Goal: Task Accomplishment & Management: Manage account settings

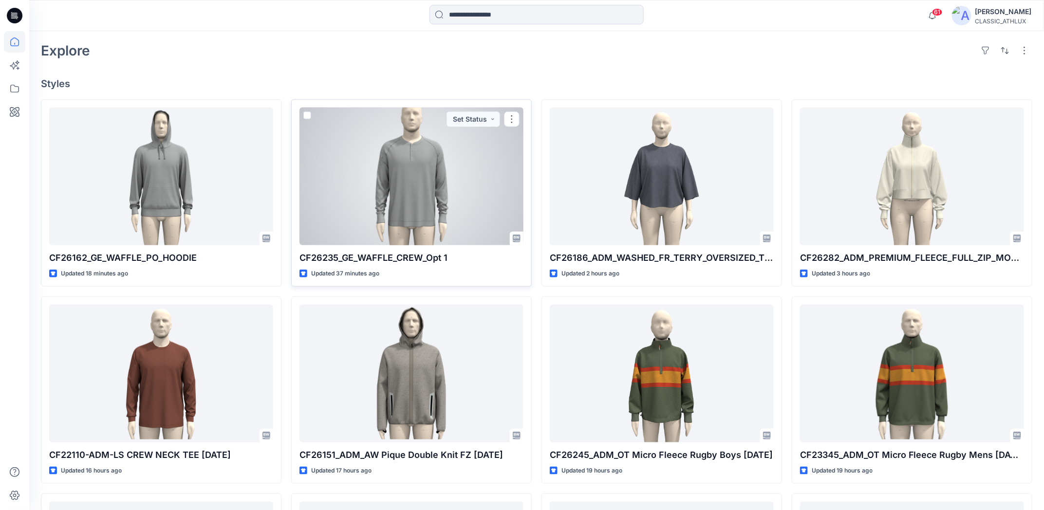
scroll to position [243, 0]
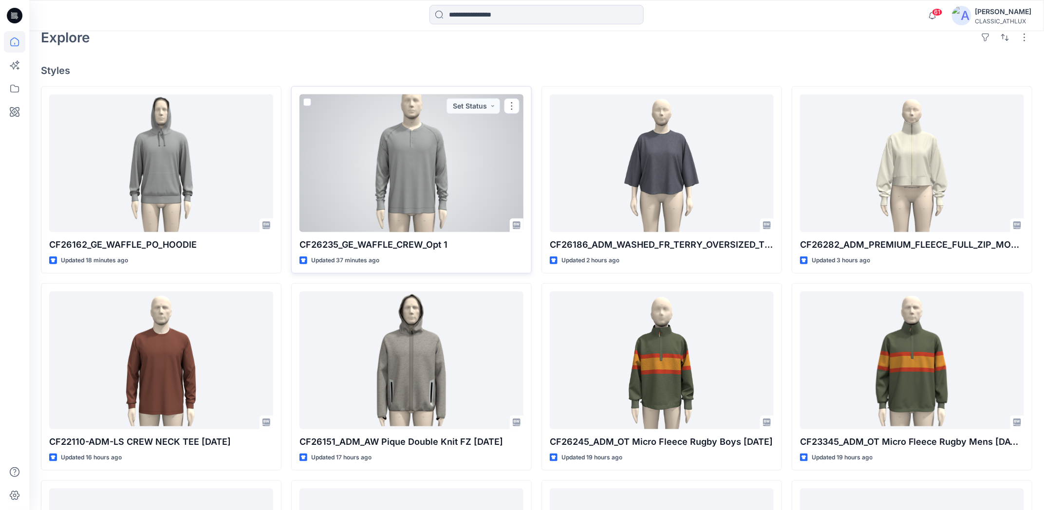
click at [386, 214] on div at bounding box center [411, 163] width 224 height 138
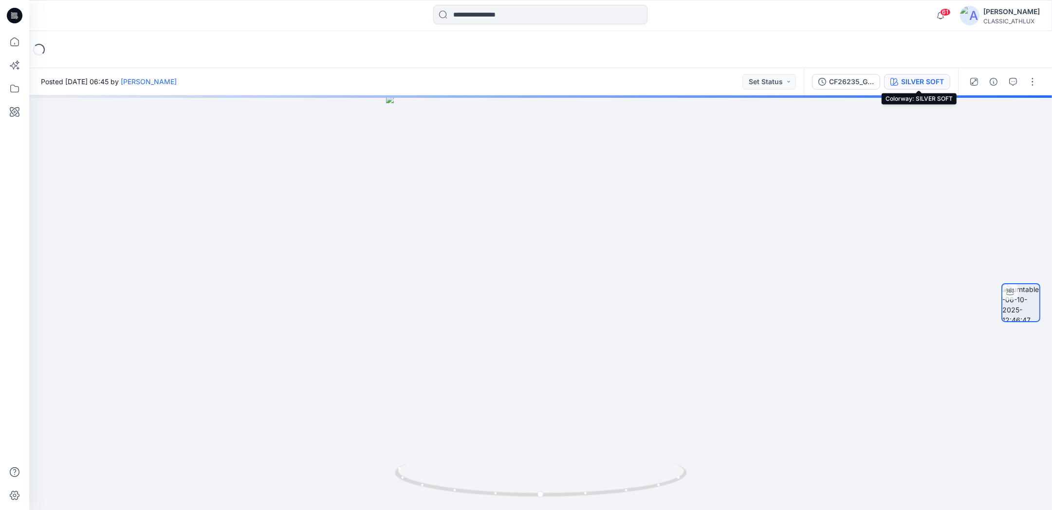
click at [898, 82] on icon "button" at bounding box center [894, 82] width 8 height 8
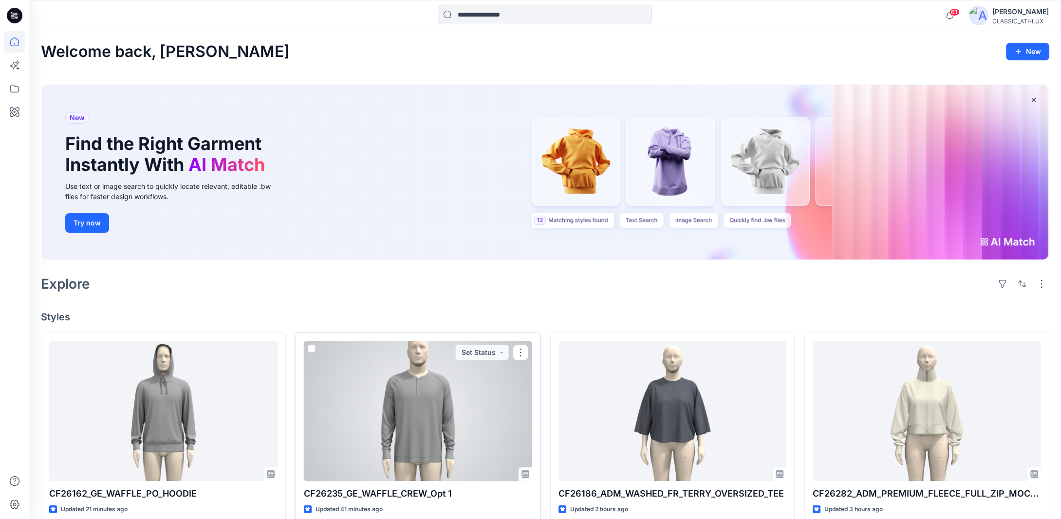
click at [463, 475] on div at bounding box center [418, 411] width 228 height 140
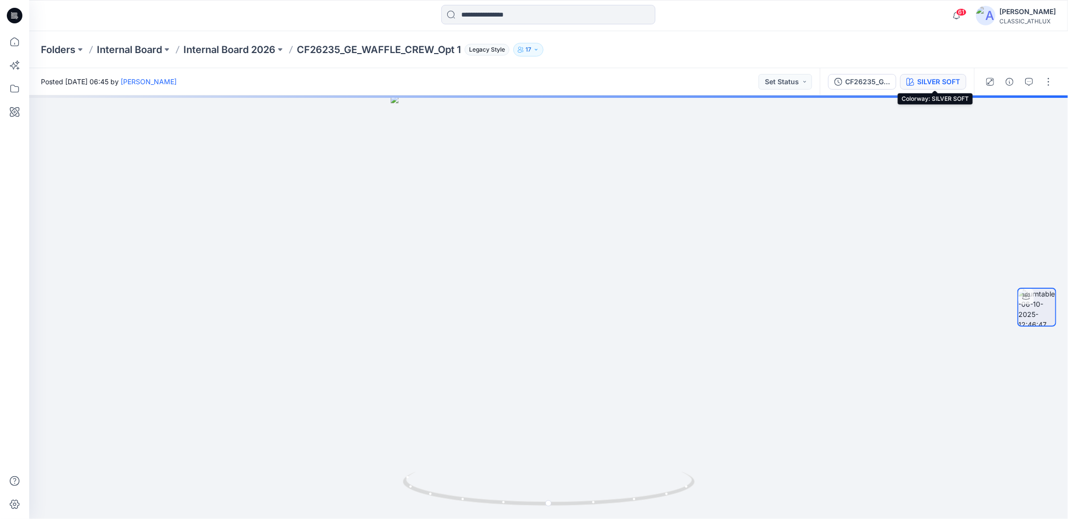
click at [932, 83] on div "SILVER SOFT" at bounding box center [938, 81] width 43 height 11
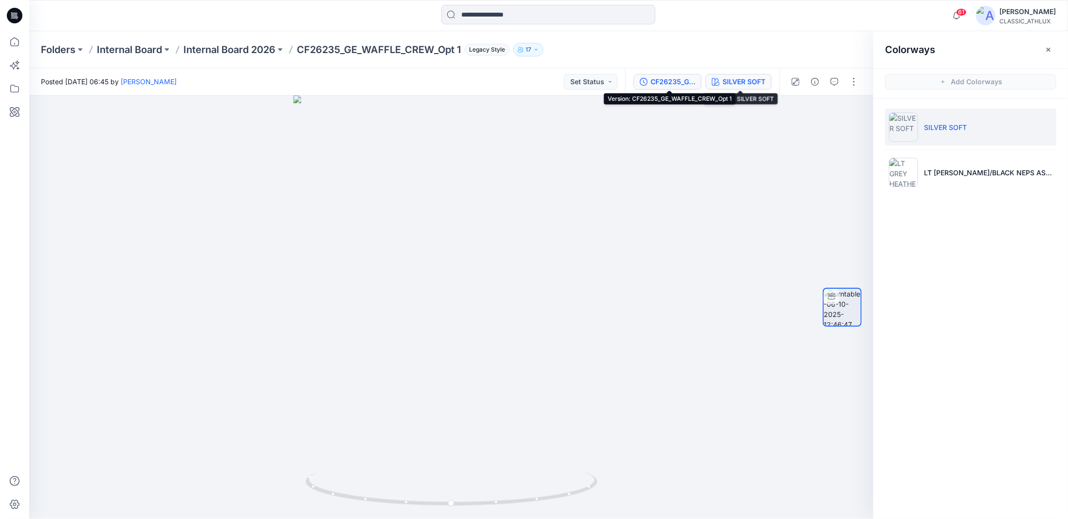
click at [684, 84] on div "CF26235_GE_WAFFLE_CREW_Opt 1" at bounding box center [673, 81] width 45 height 11
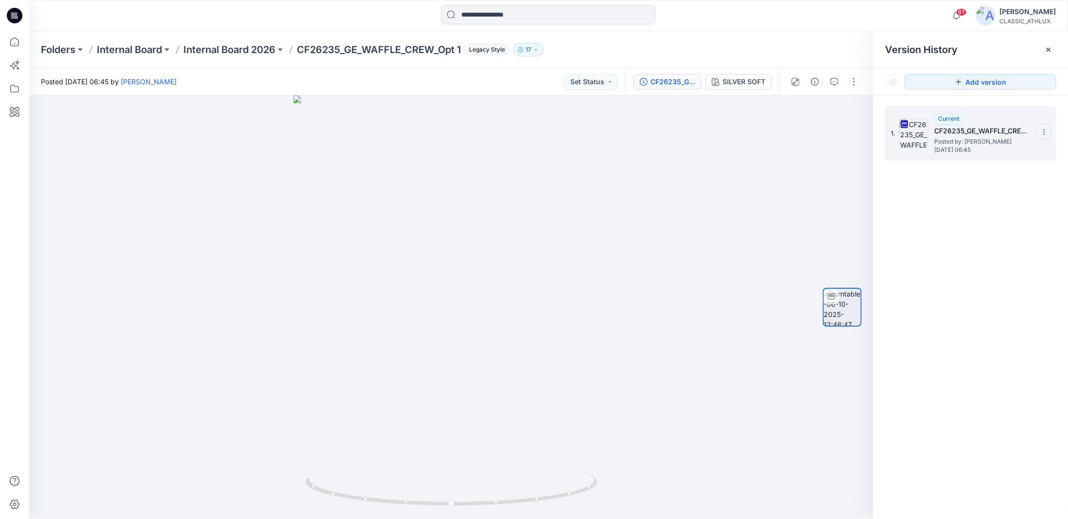
click at [1045, 132] on icon at bounding box center [1045, 132] width 8 height 8
click at [990, 151] on span "Download Source BW File" at bounding box center [995, 151] width 82 height 12
click at [218, 51] on p "Internal Board 2026" at bounding box center [229, 50] width 92 height 14
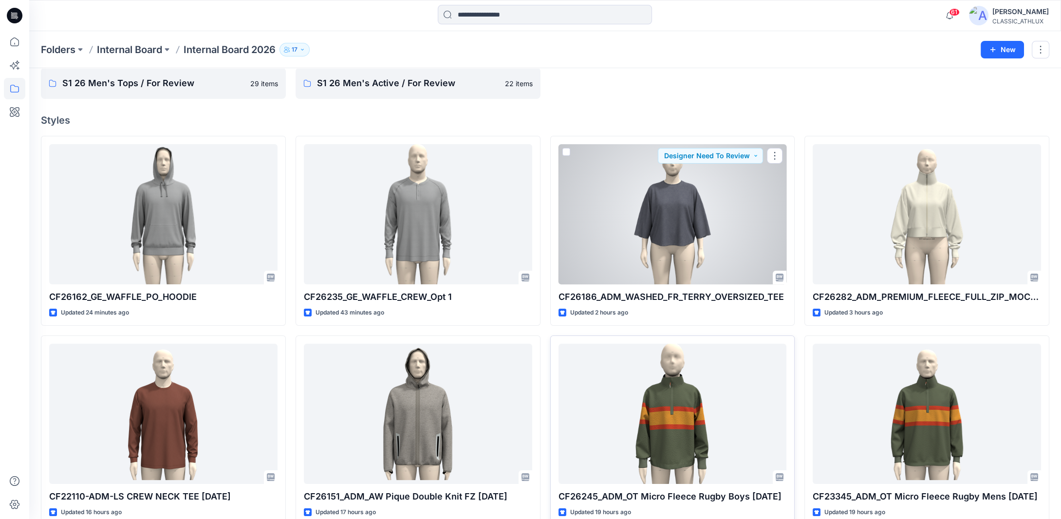
scroll to position [97, 0]
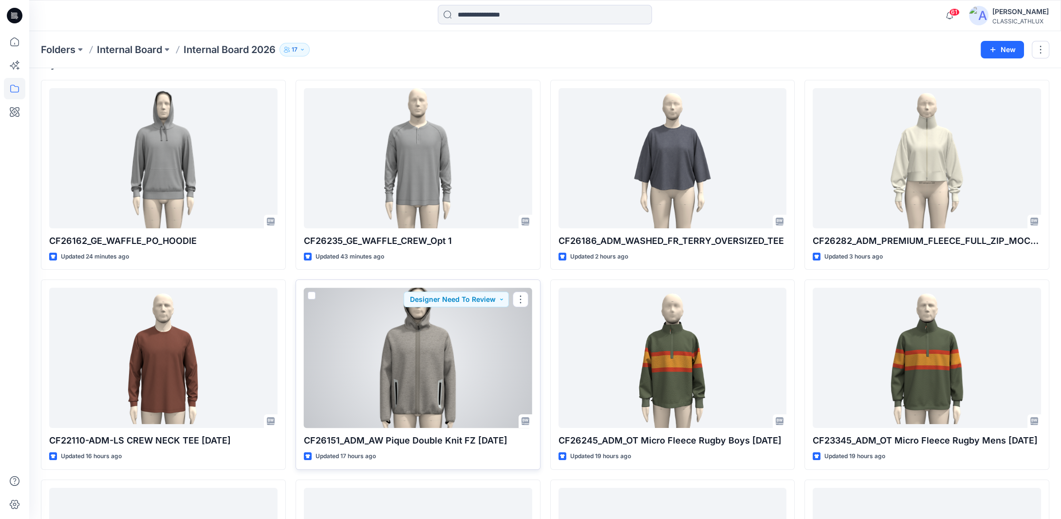
click at [447, 389] on div at bounding box center [418, 358] width 228 height 140
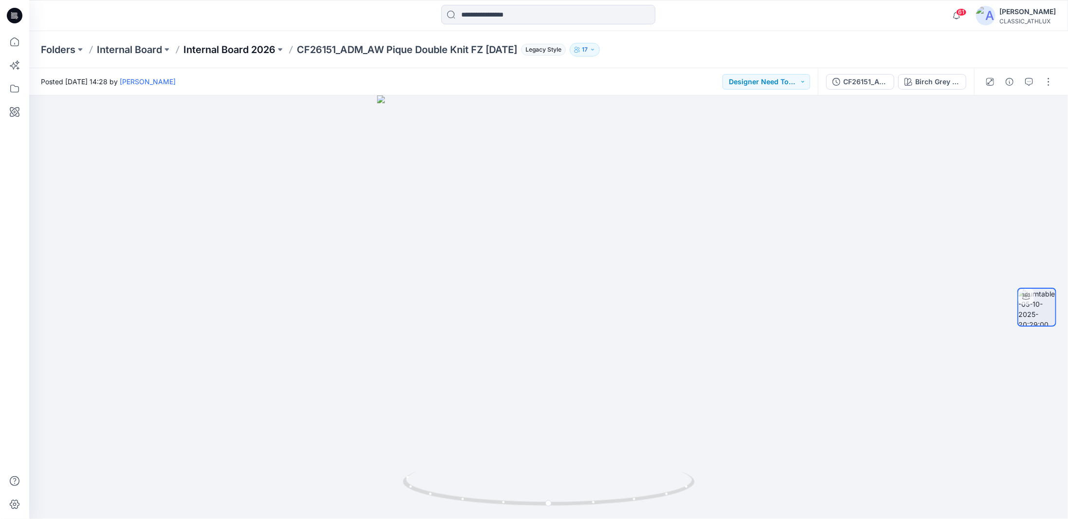
click at [217, 46] on p "Internal Board 2026" at bounding box center [229, 50] width 92 height 14
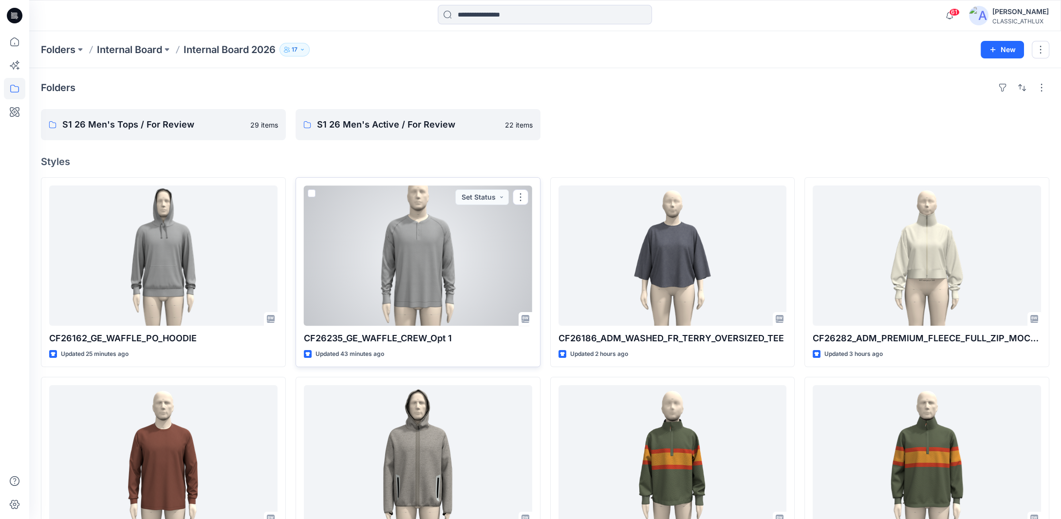
click at [454, 241] on div at bounding box center [418, 255] width 228 height 140
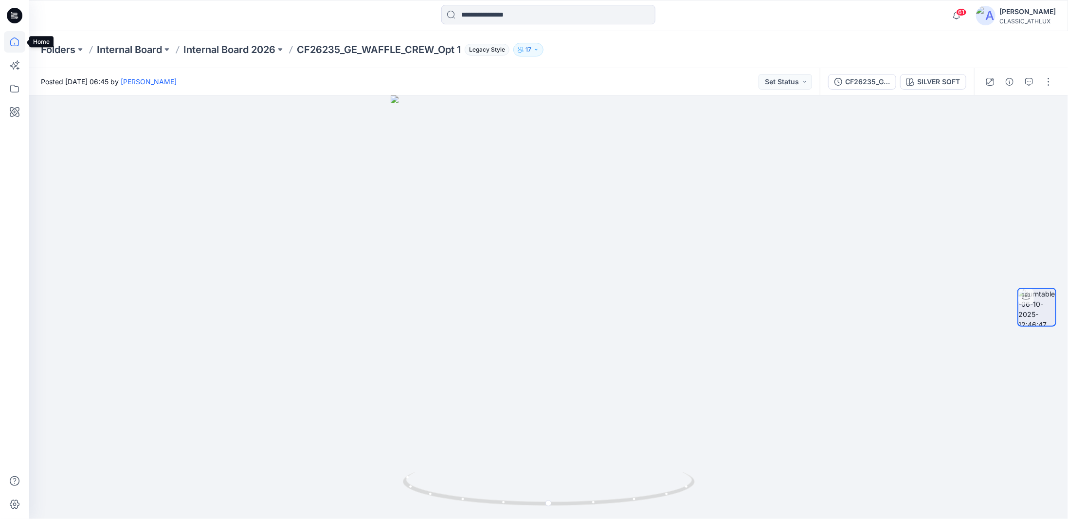
click at [18, 45] on icon at bounding box center [14, 41] width 21 height 21
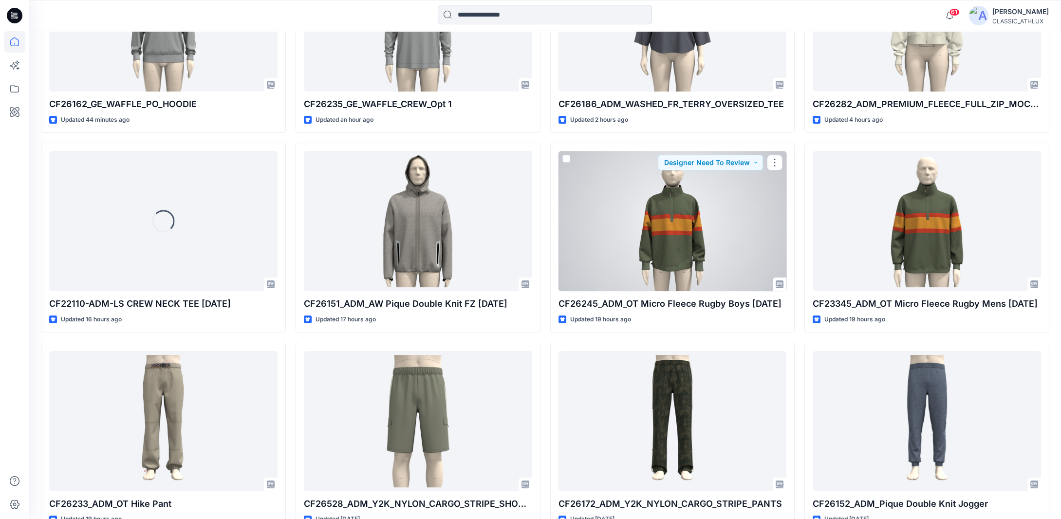
scroll to position [397, 0]
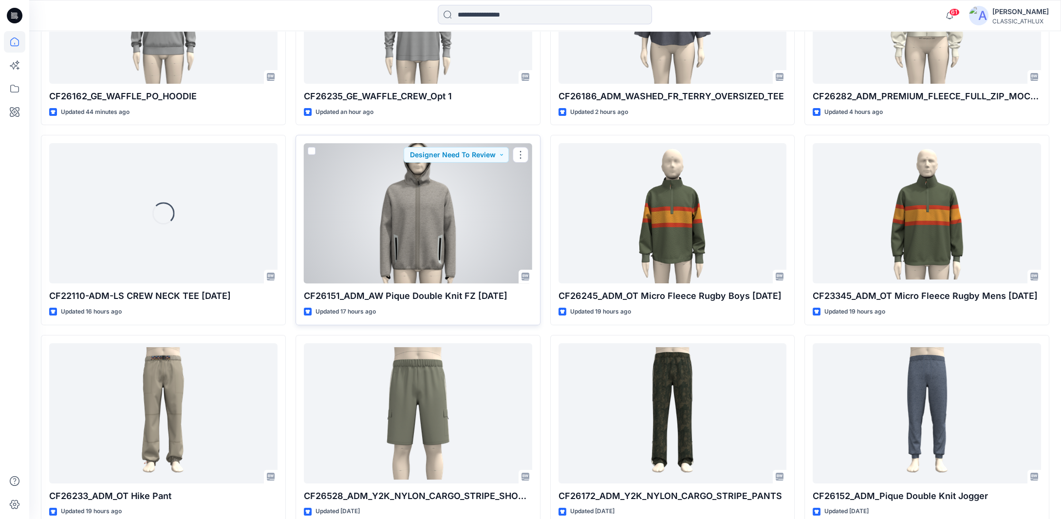
click at [378, 272] on div at bounding box center [418, 213] width 228 height 140
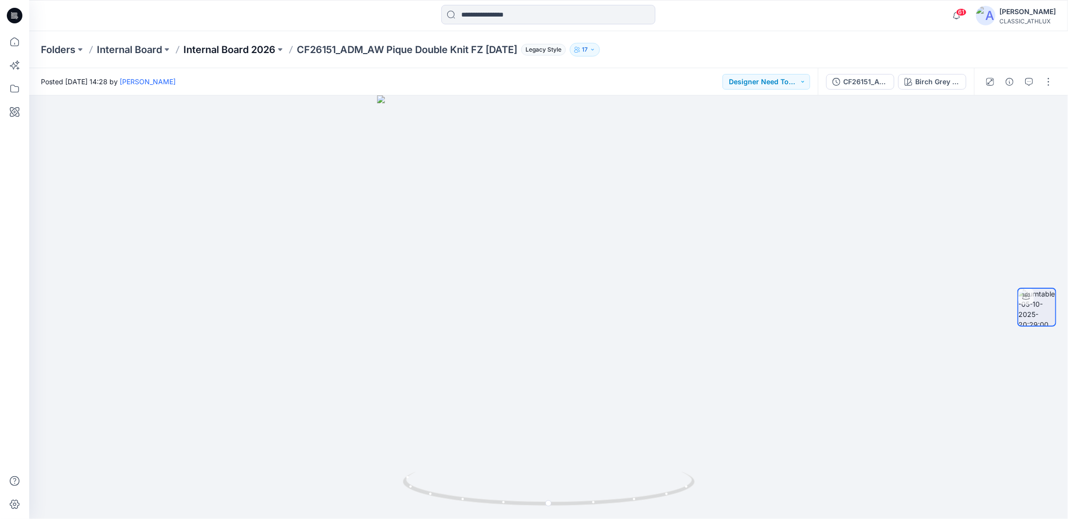
click at [220, 49] on p "Internal Board 2026" at bounding box center [229, 50] width 92 height 14
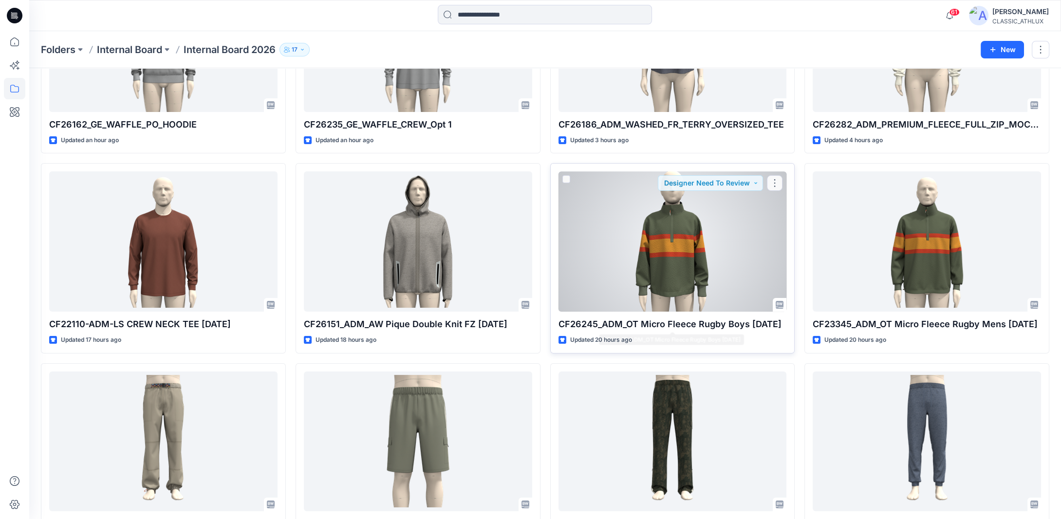
scroll to position [293, 0]
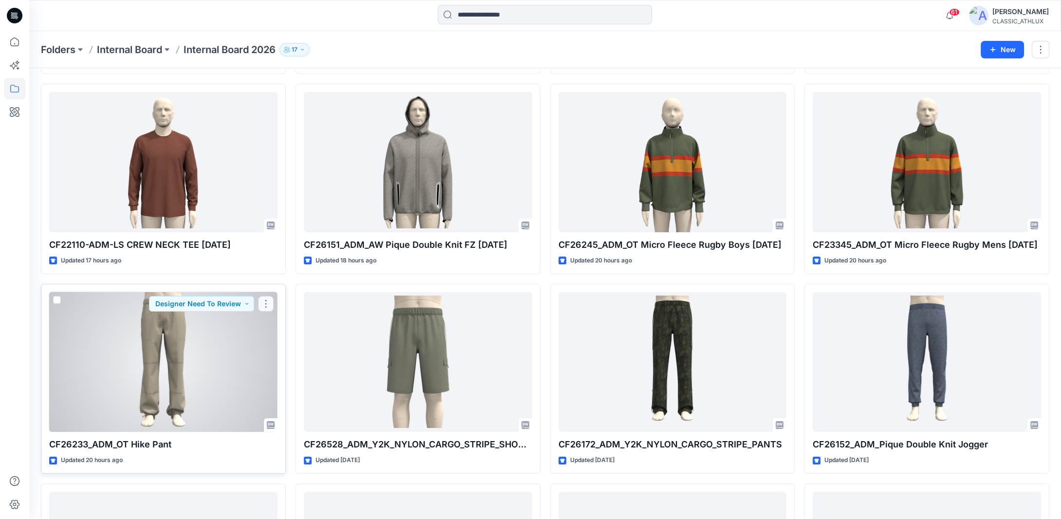
click at [263, 304] on button "button" at bounding box center [266, 304] width 16 height 16
click at [287, 378] on p "Duplicate to..." at bounding box center [299, 380] width 44 height 10
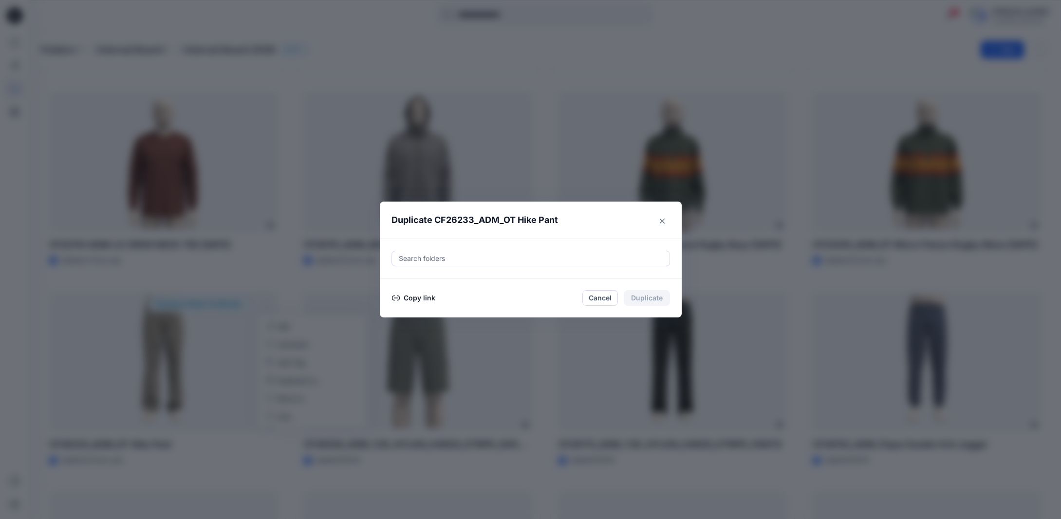
click at [410, 296] on button "Copy link" at bounding box center [413, 298] width 44 height 12
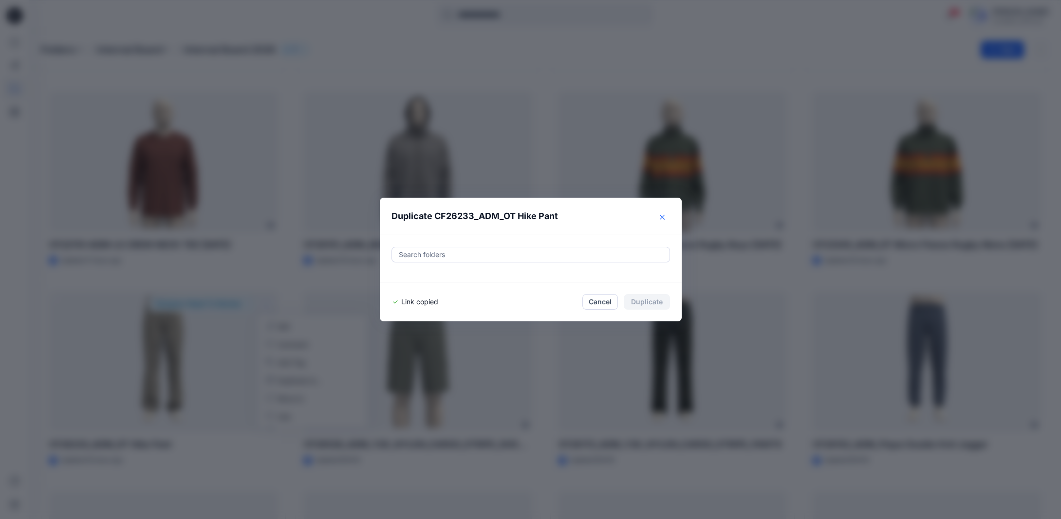
click at [664, 219] on icon "Close" at bounding box center [662, 217] width 5 height 5
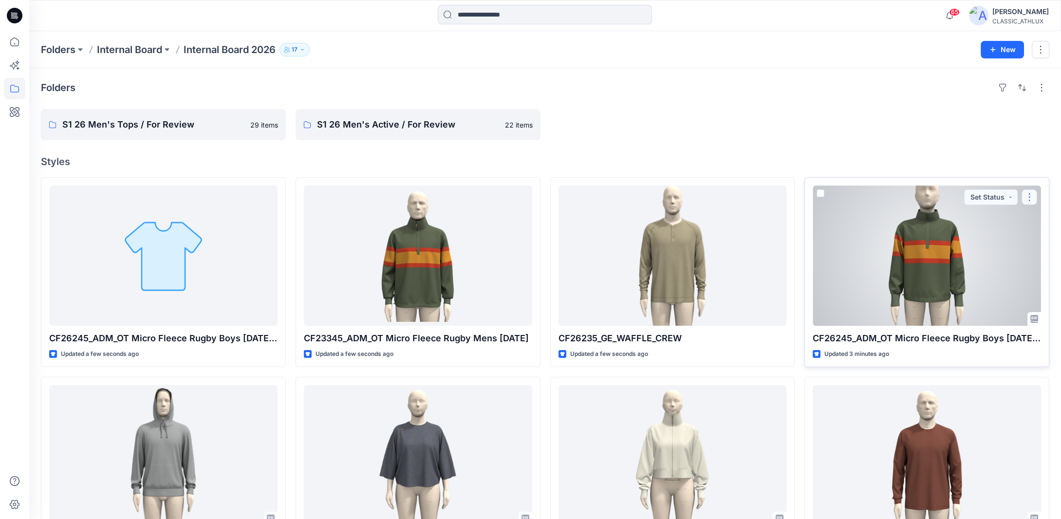
click at [1029, 195] on button "button" at bounding box center [1029, 197] width 16 height 16
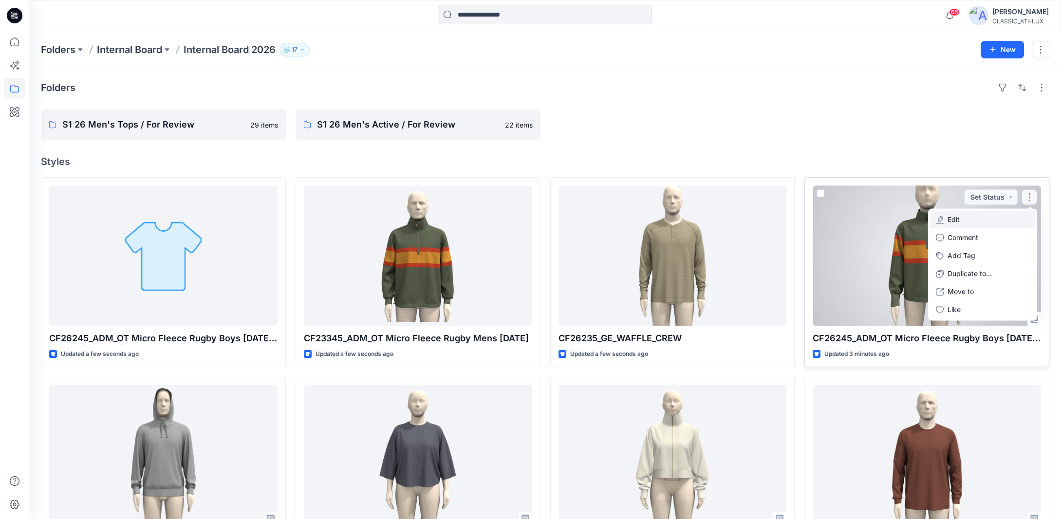
click at [980, 219] on button "Edit" at bounding box center [982, 219] width 105 height 18
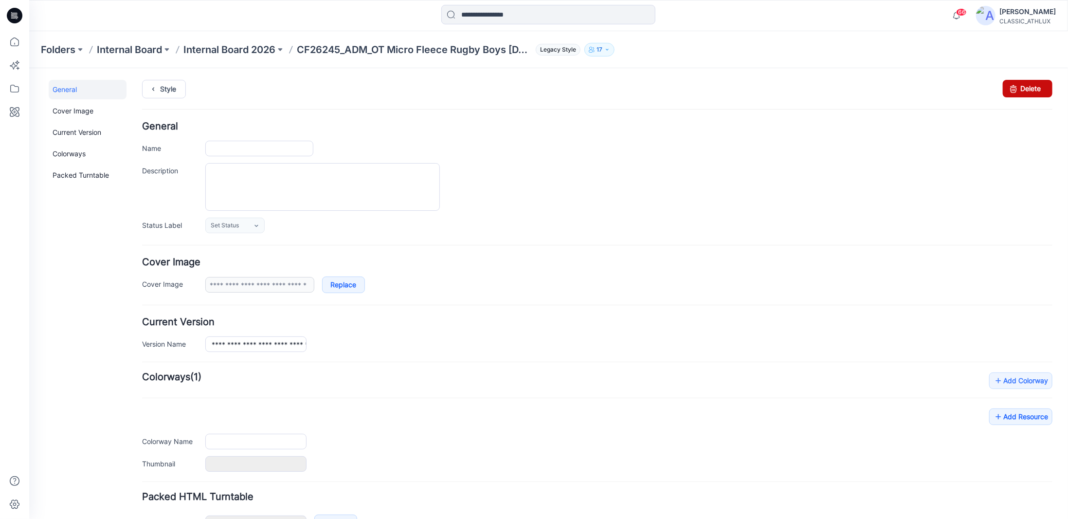
click at [1021, 85] on link "Delete" at bounding box center [1028, 88] width 50 height 18
type input "**********"
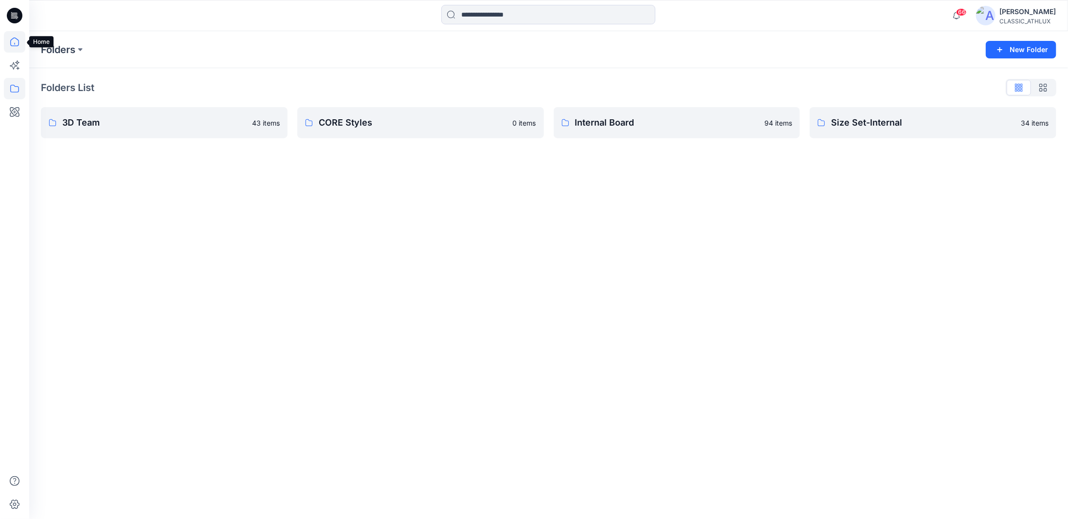
click at [13, 39] on icon at bounding box center [14, 41] width 9 height 9
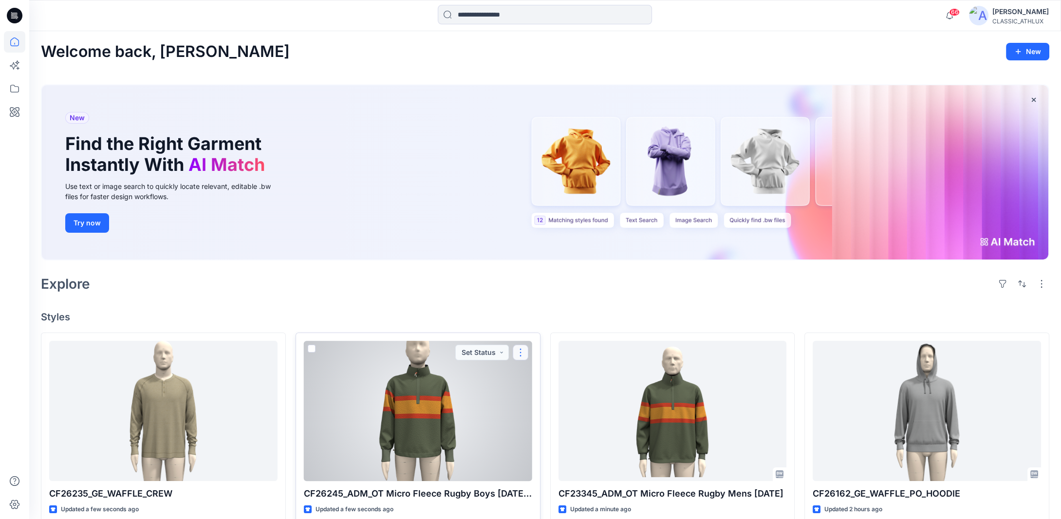
click at [522, 353] on button "button" at bounding box center [521, 353] width 16 height 16
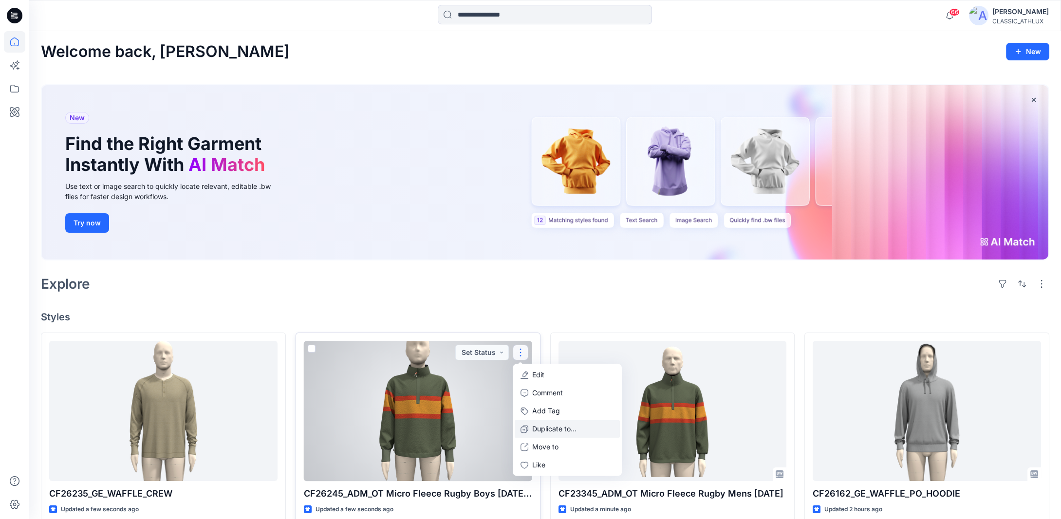
click at [542, 428] on p "Duplicate to..." at bounding box center [554, 429] width 44 height 10
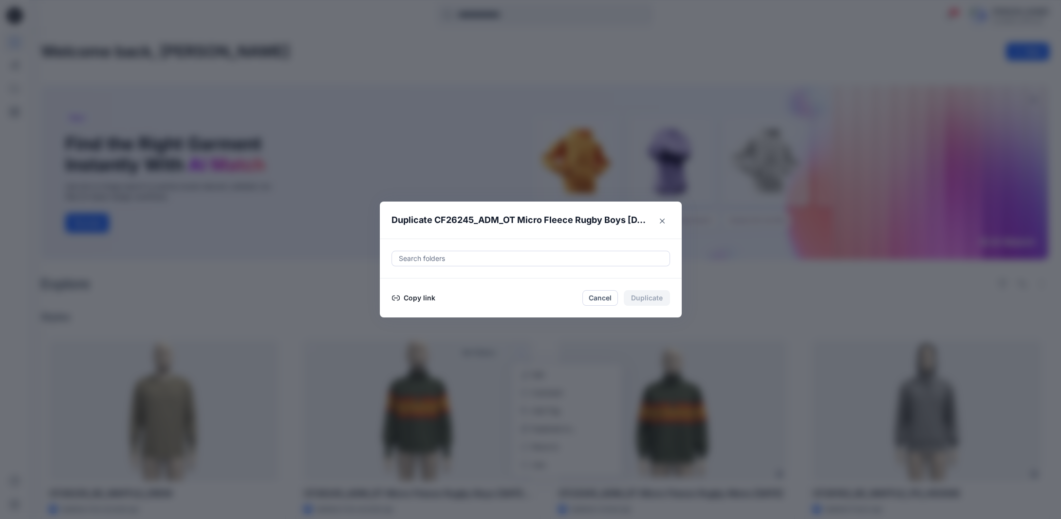
click at [425, 298] on button "Copy link" at bounding box center [413, 298] width 44 height 12
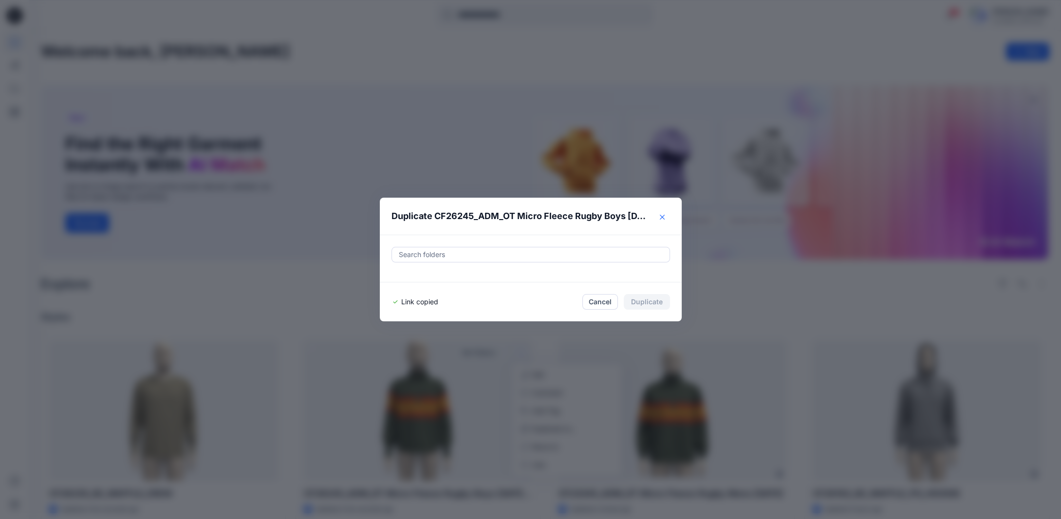
click at [662, 214] on button "Close" at bounding box center [662, 217] width 16 height 16
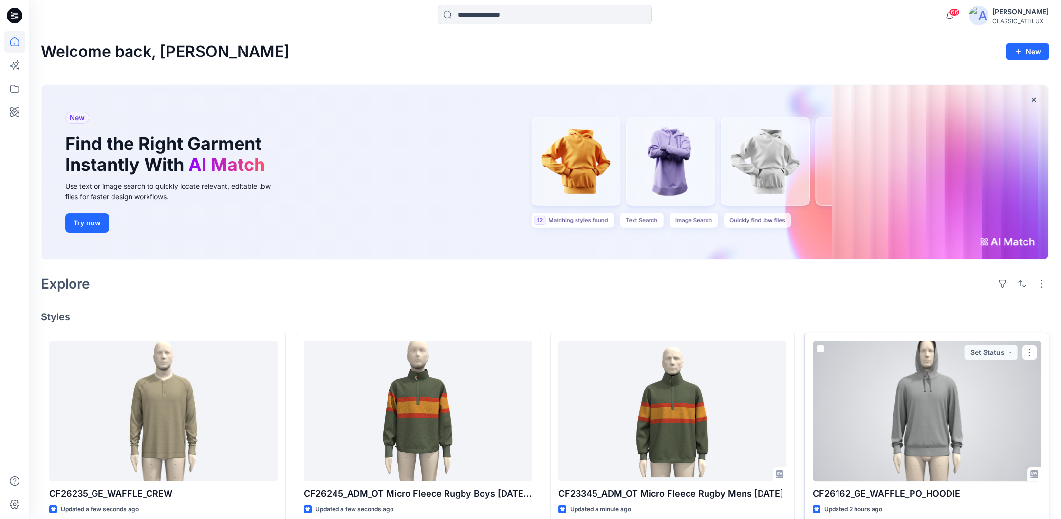
scroll to position [146, 0]
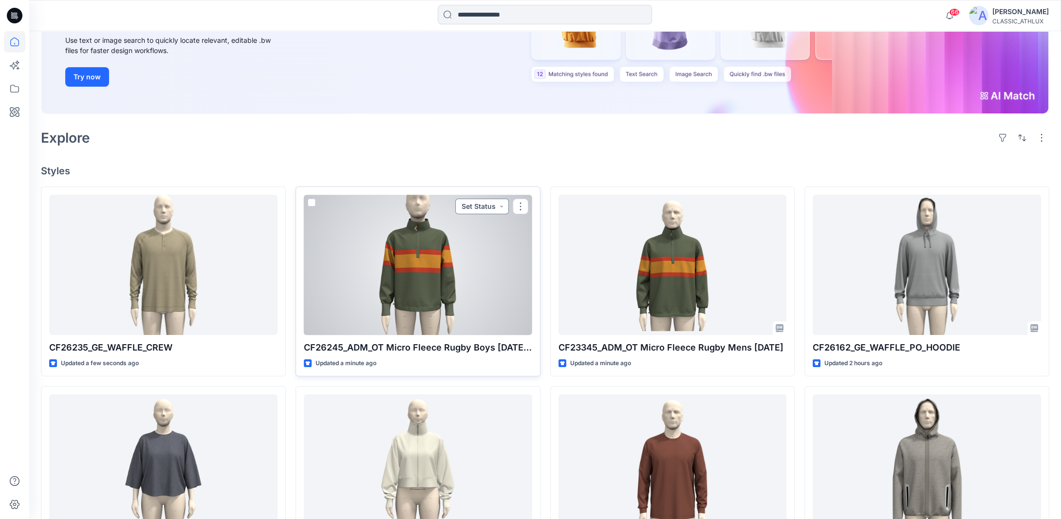
click at [501, 206] on button "Set Status" at bounding box center [482, 207] width 54 height 16
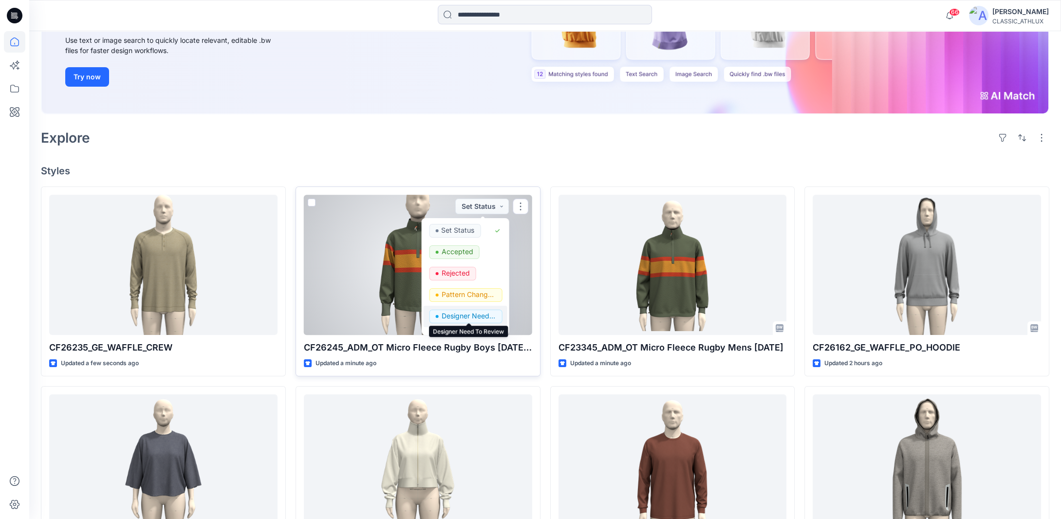
click at [483, 314] on p "Designer Need To Review" at bounding box center [468, 316] width 55 height 13
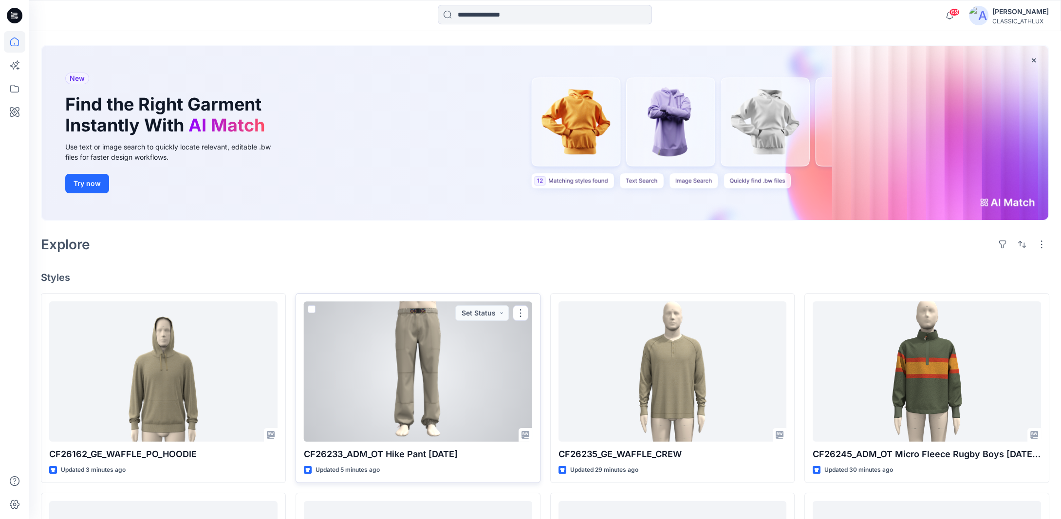
scroll to position [97, 0]
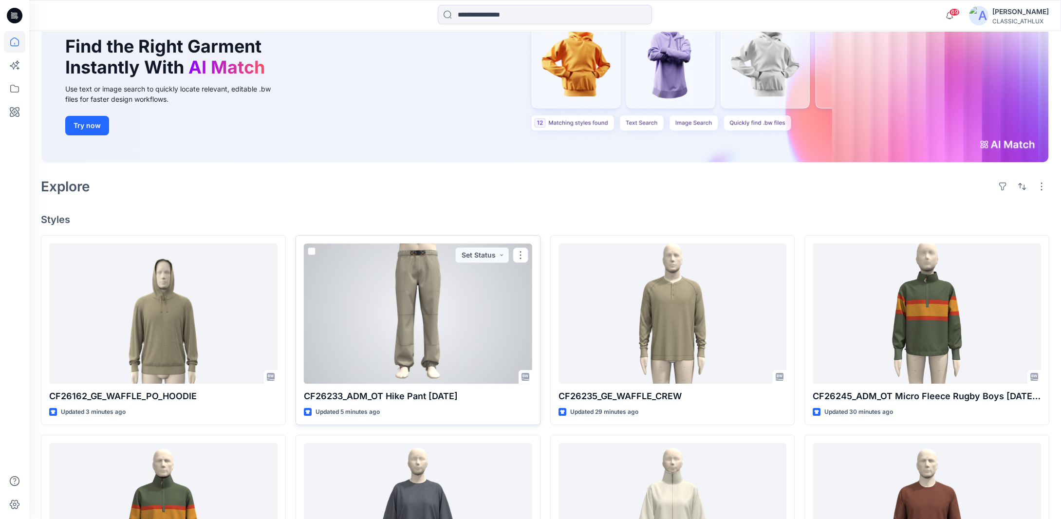
click at [447, 347] on div at bounding box center [418, 313] width 228 height 140
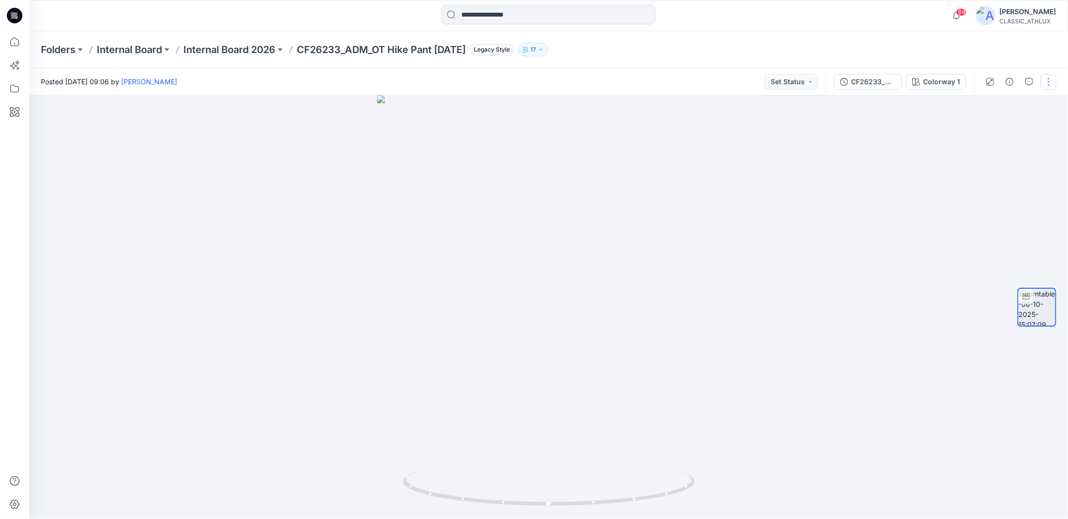
click at [1050, 81] on button "button" at bounding box center [1049, 82] width 16 height 16
click at [1001, 158] on p "Duplicate to..." at bounding box center [1003, 158] width 44 height 10
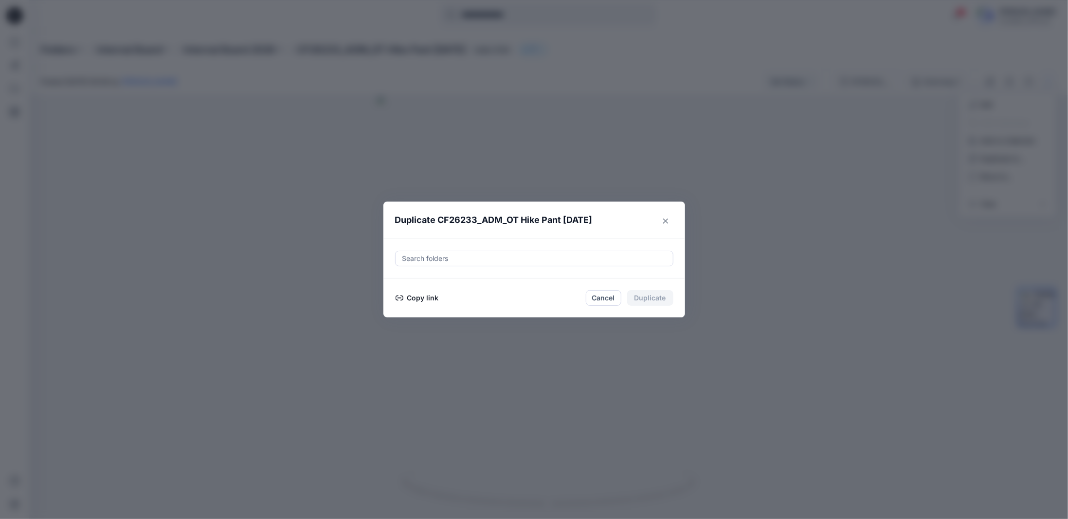
click at [423, 299] on button "Copy link" at bounding box center [417, 298] width 44 height 12
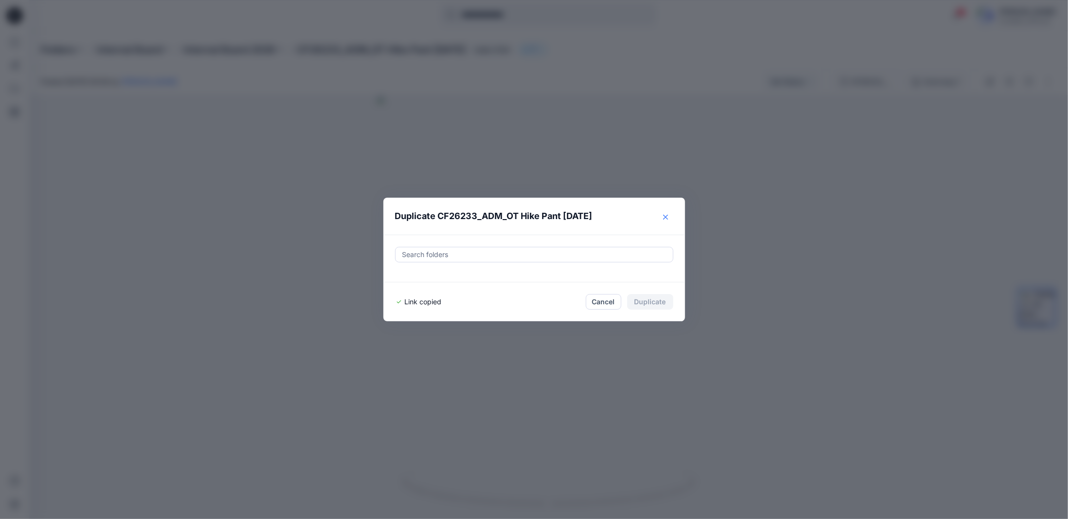
click at [662, 216] on button "Close" at bounding box center [666, 217] width 16 height 16
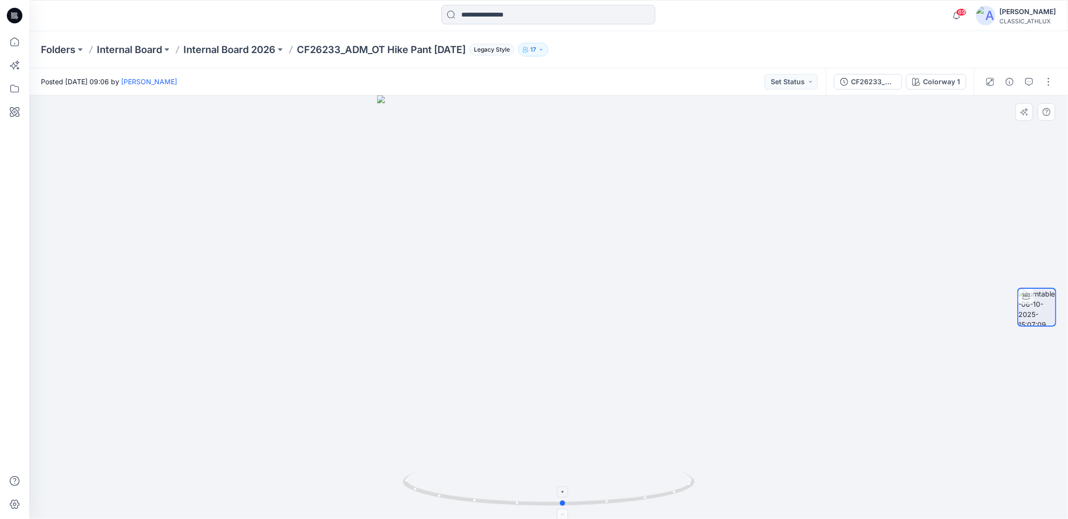
drag, startPoint x: 604, startPoint y: 505, endPoint x: 628, endPoint y: 504, distance: 23.9
click at [628, 504] on icon at bounding box center [550, 490] width 294 height 37
click at [206, 50] on p "Internal Board 2026" at bounding box center [229, 50] width 92 height 14
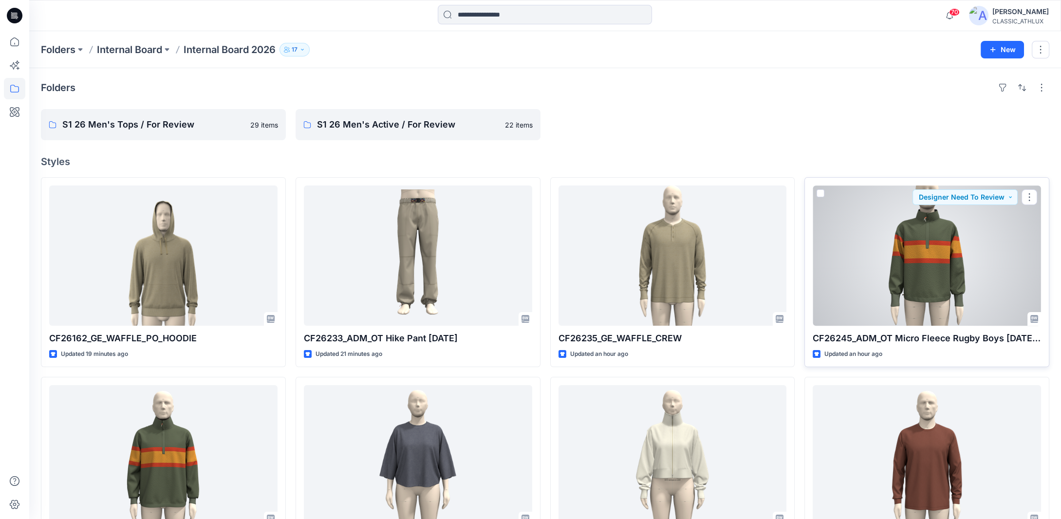
click at [956, 293] on div at bounding box center [926, 255] width 228 height 140
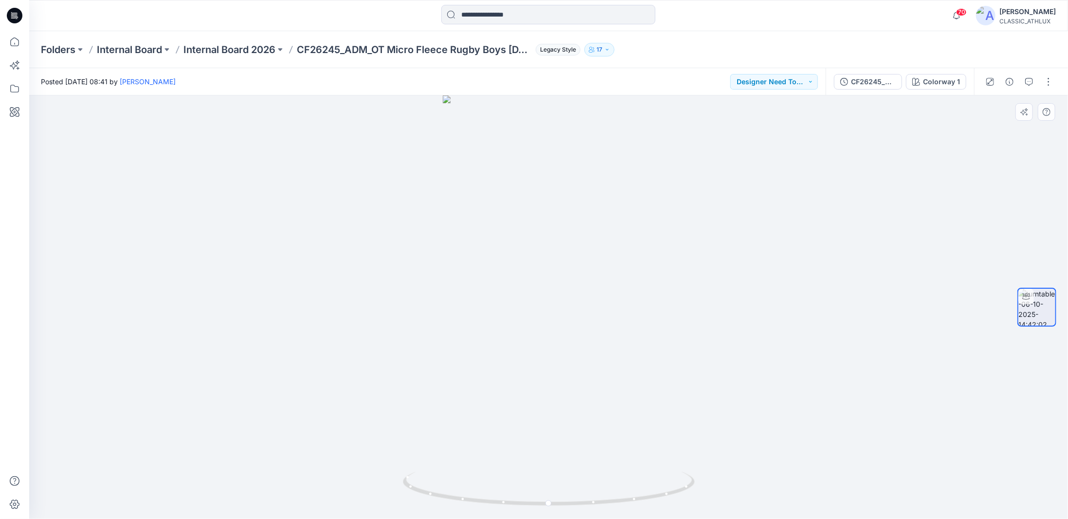
click at [108, 357] on div at bounding box center [548, 306] width 1039 height 423
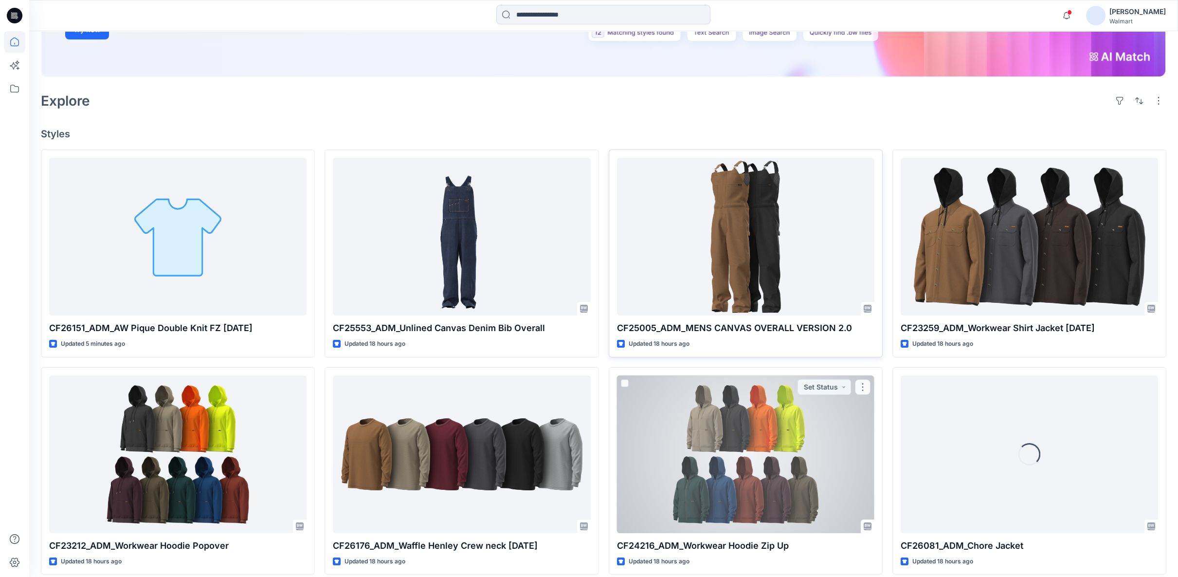
scroll to position [216, 0]
